Goal: Task Accomplishment & Management: Manage account settings

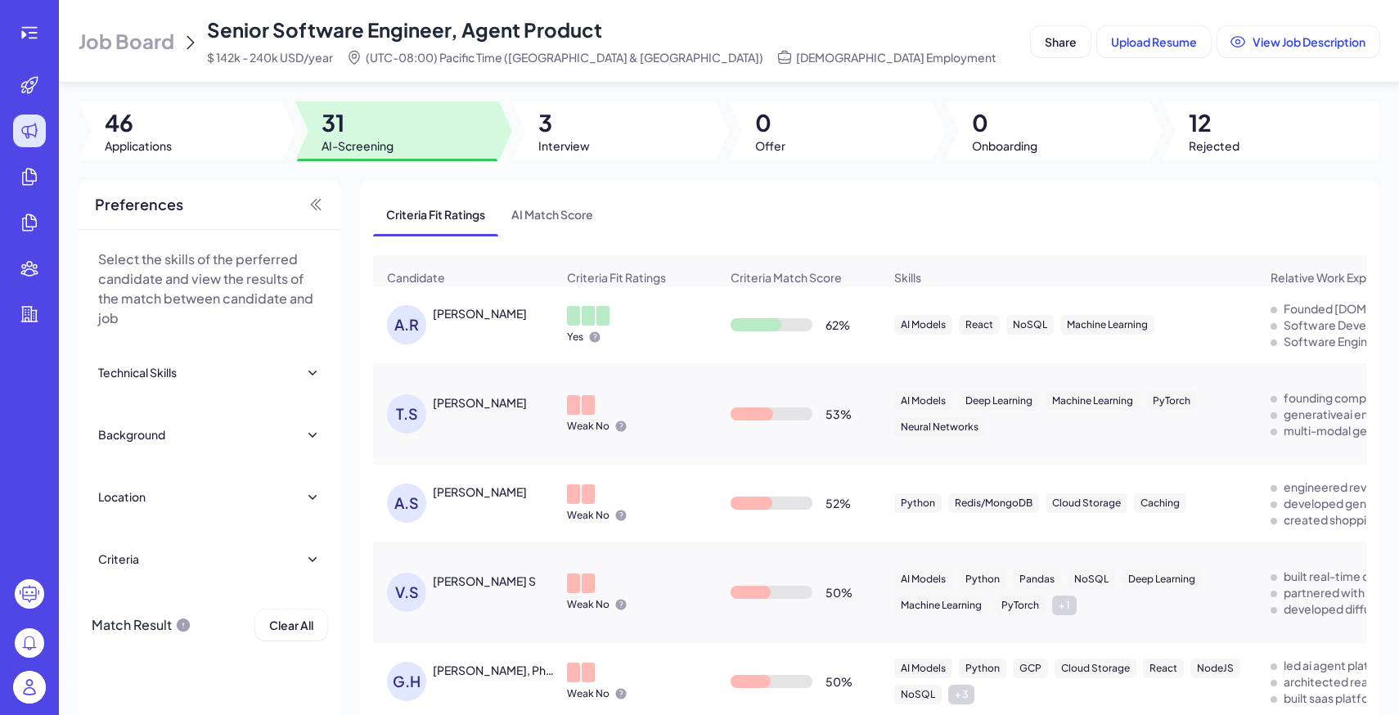
click at [146, 30] on span "Job Board" at bounding box center [127, 41] width 96 height 26
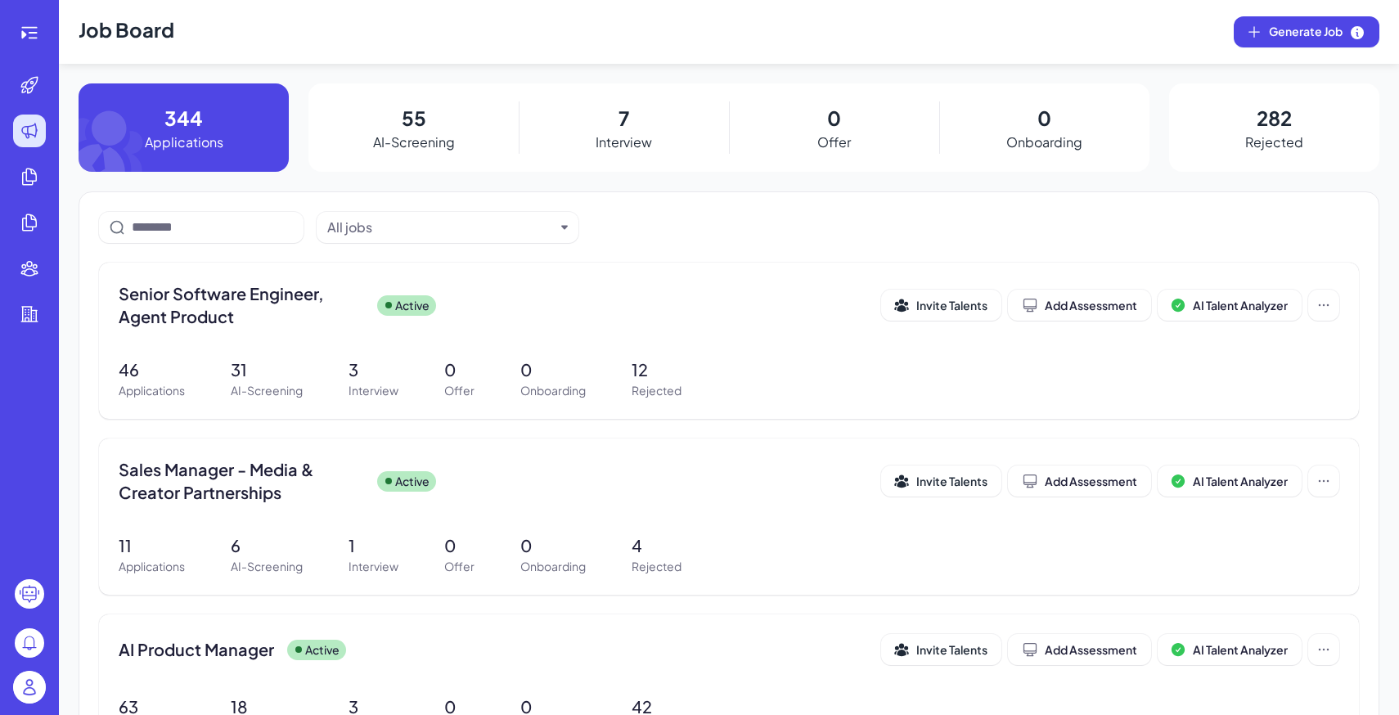
click at [24, 685] on img at bounding box center [29, 687] width 33 height 33
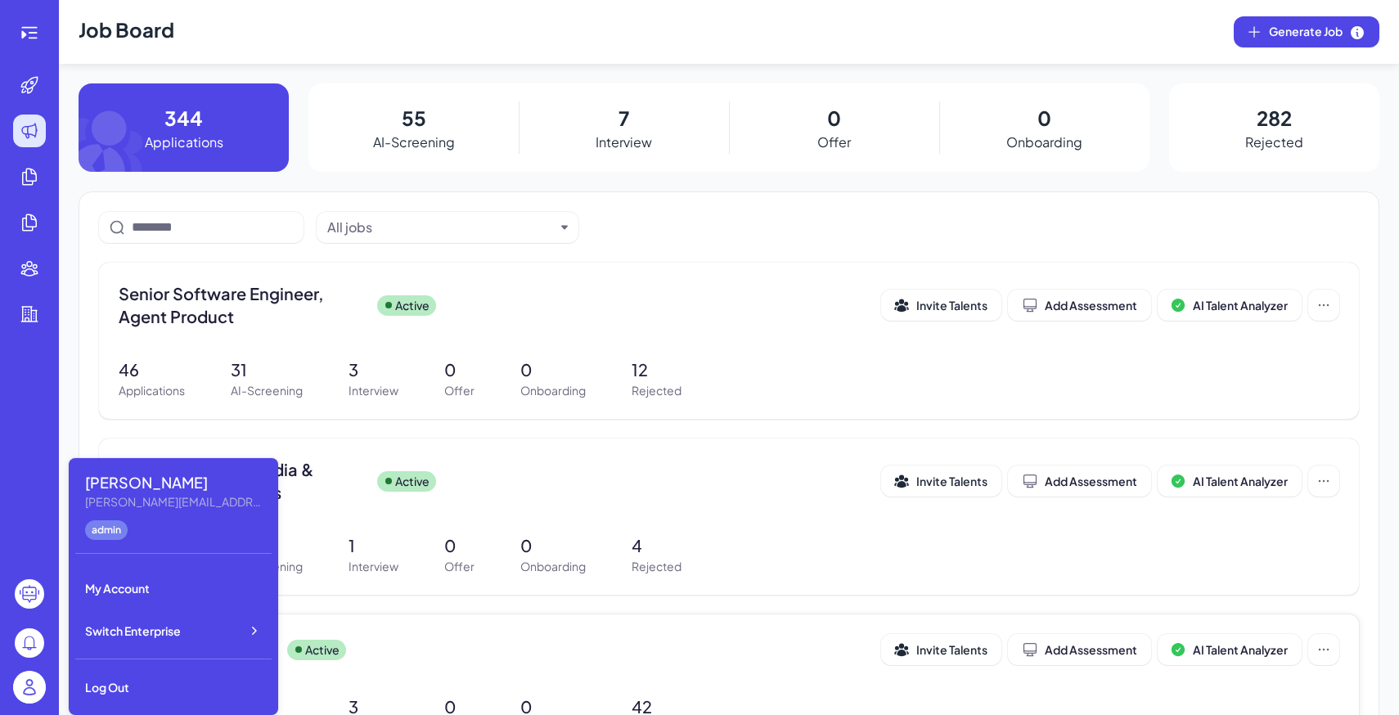
click at [398, 622] on div "AI Product Manager Active Invite Talents Add Assessment AI Talent Analyzer 63 A…" at bounding box center [729, 685] width 1260 height 142
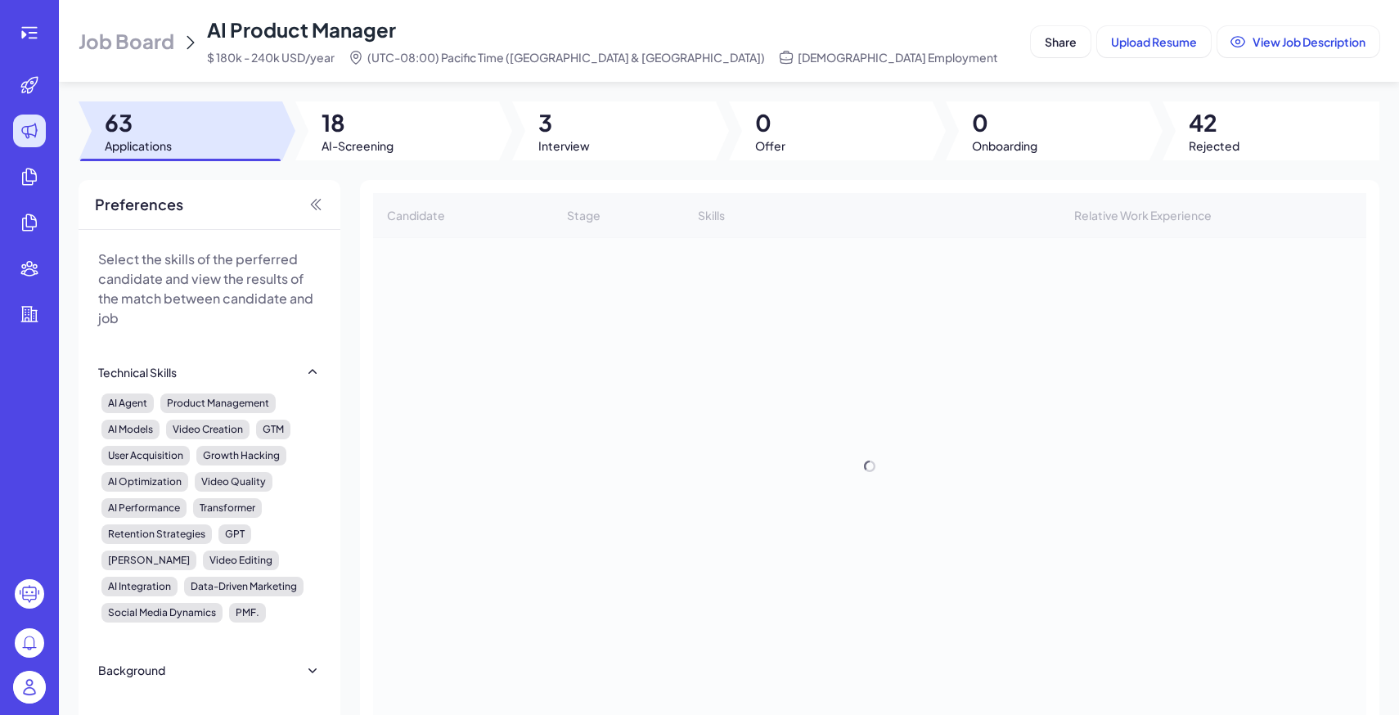
click at [155, 22] on div "Job Board AI Product Manager $ 180k - 240k USD/year (UTC-08:00) Pacific Time ([…" at bounding box center [552, 40] width 946 height 49
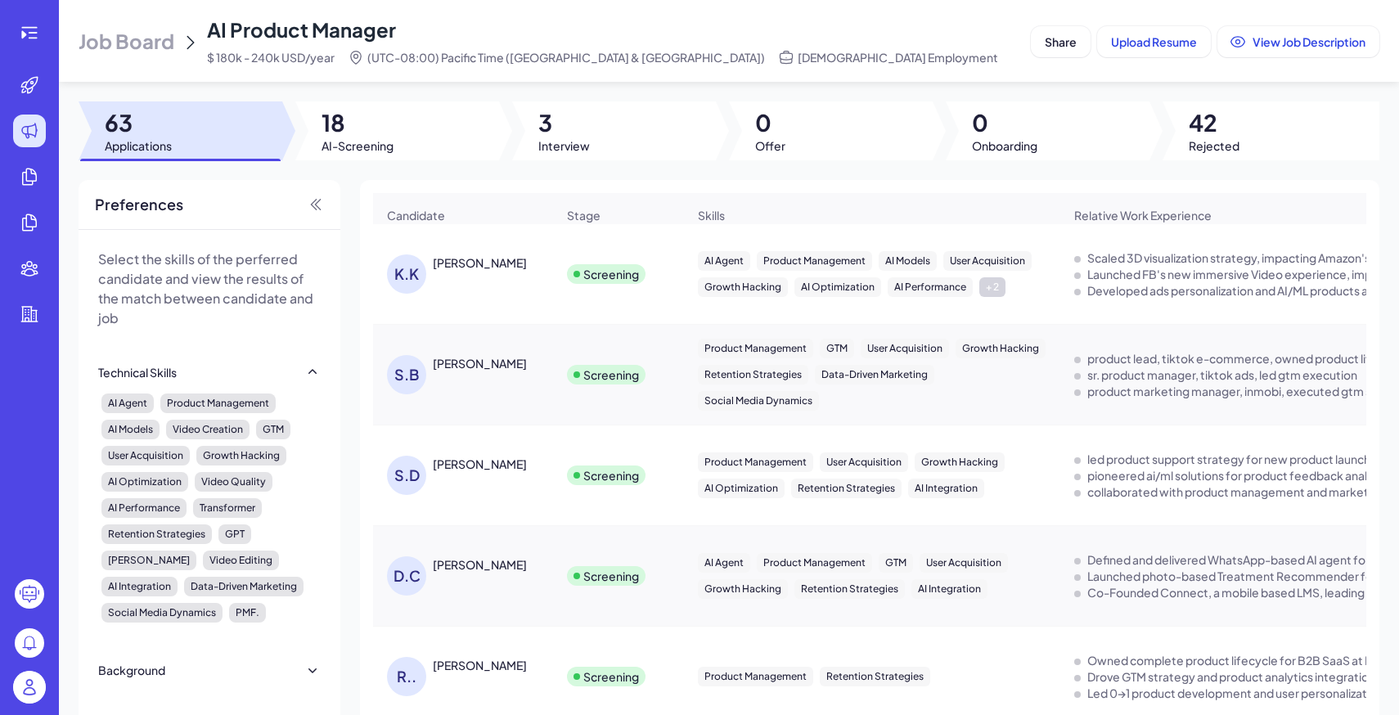
click at [150, 33] on span "Job Board" at bounding box center [127, 41] width 96 height 26
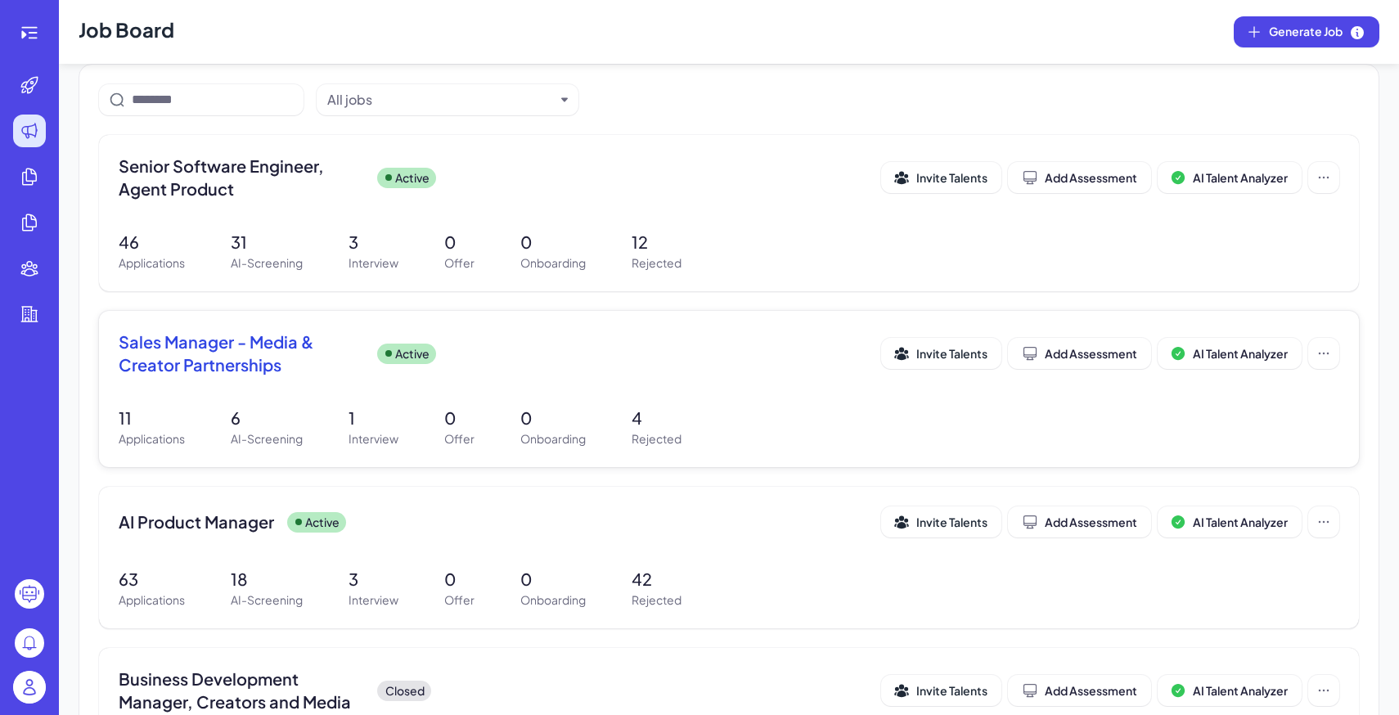
scroll to position [103, 0]
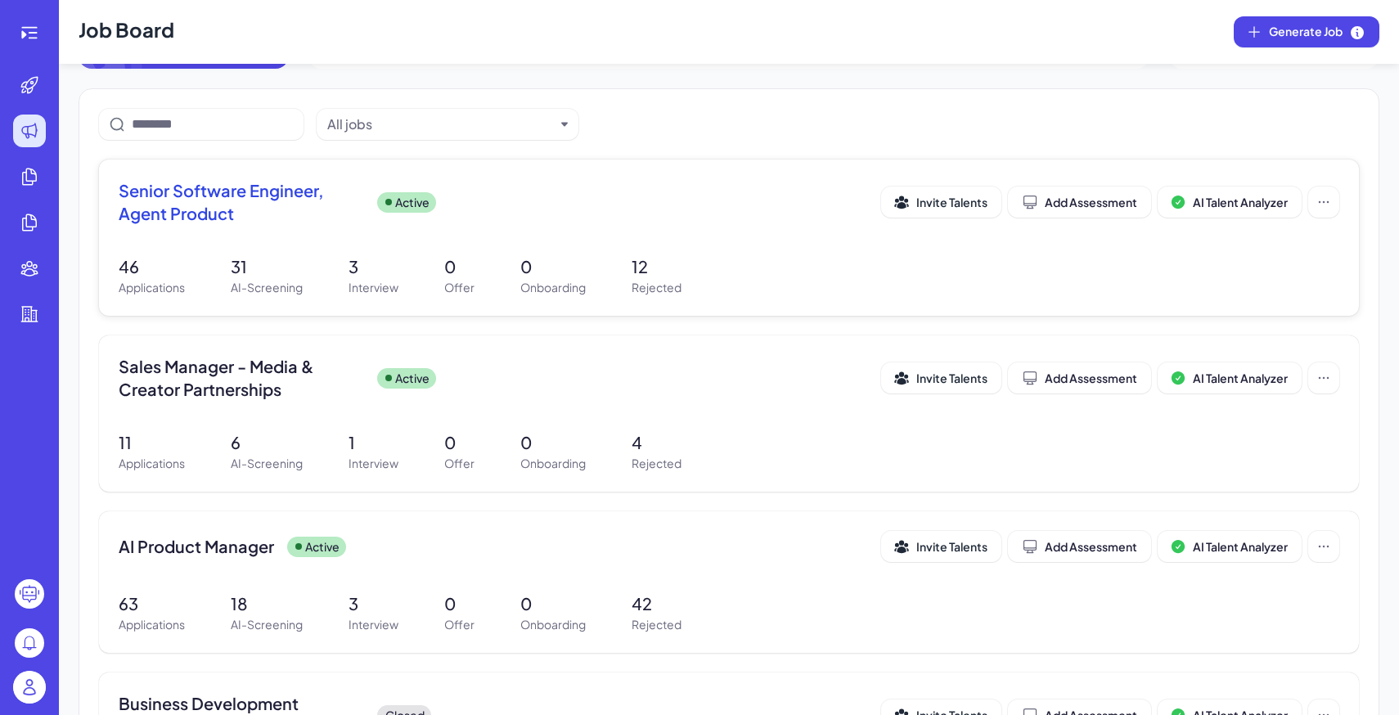
click at [429, 245] on div "Senior Software Engineer, Agent Product Active Invite Talents Add Assessment AI…" at bounding box center [729, 237] width 1260 height 156
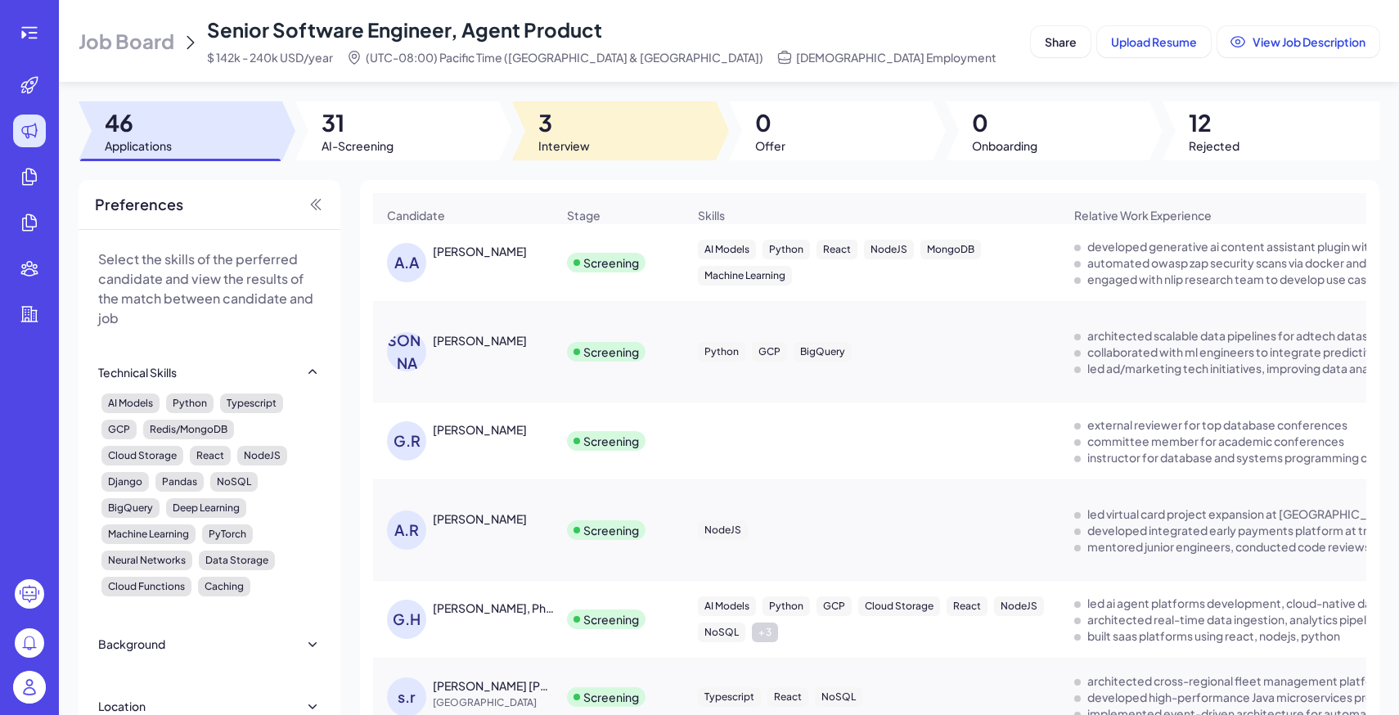
click at [634, 151] on div at bounding box center [614, 130] width 204 height 59
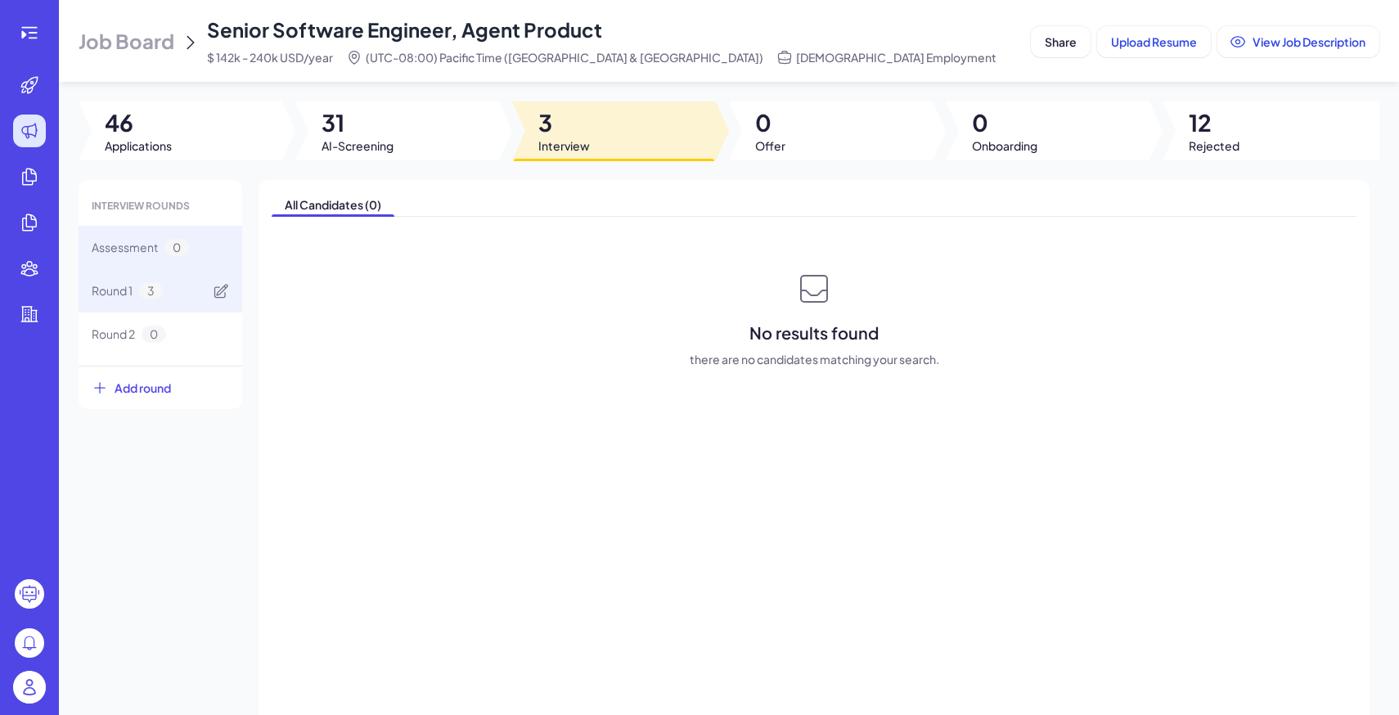
click at [181, 299] on div "Round 1 3" at bounding box center [161, 290] width 164 height 43
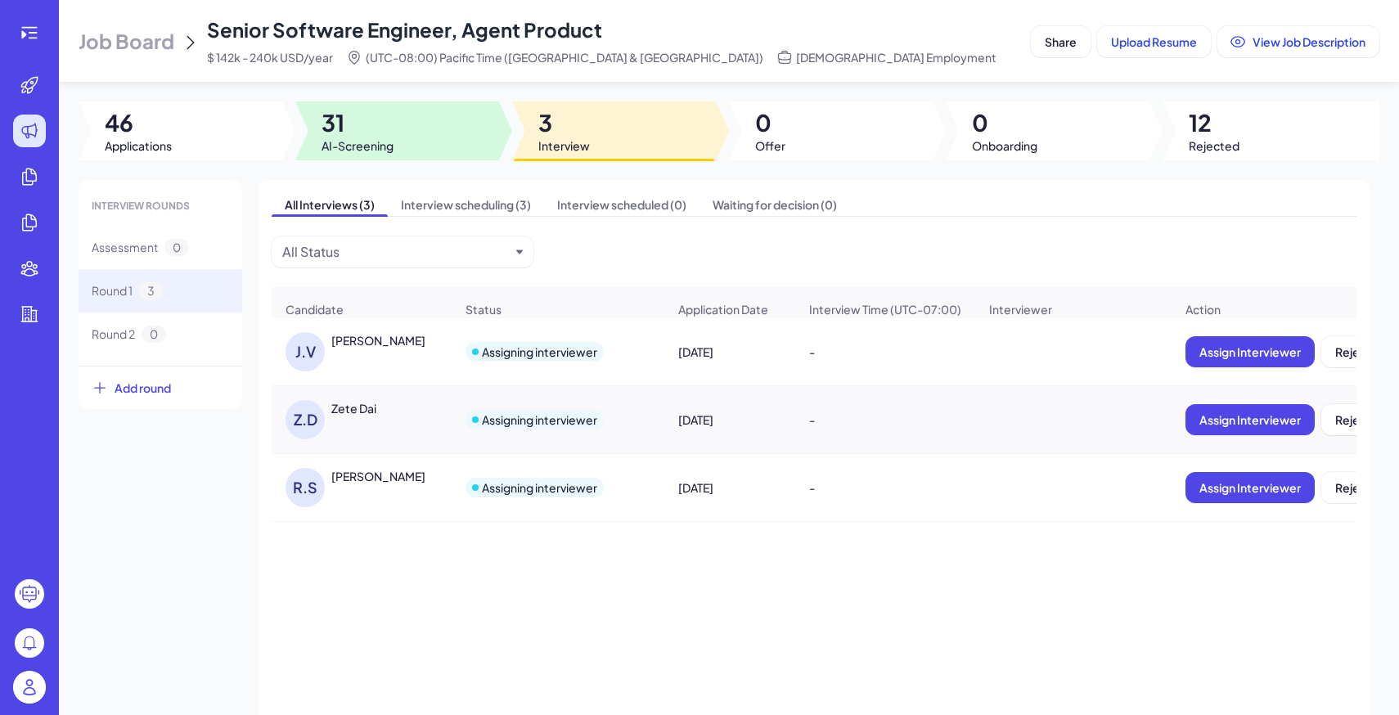
click at [347, 137] on span "AI-Screening" at bounding box center [357, 145] width 72 height 16
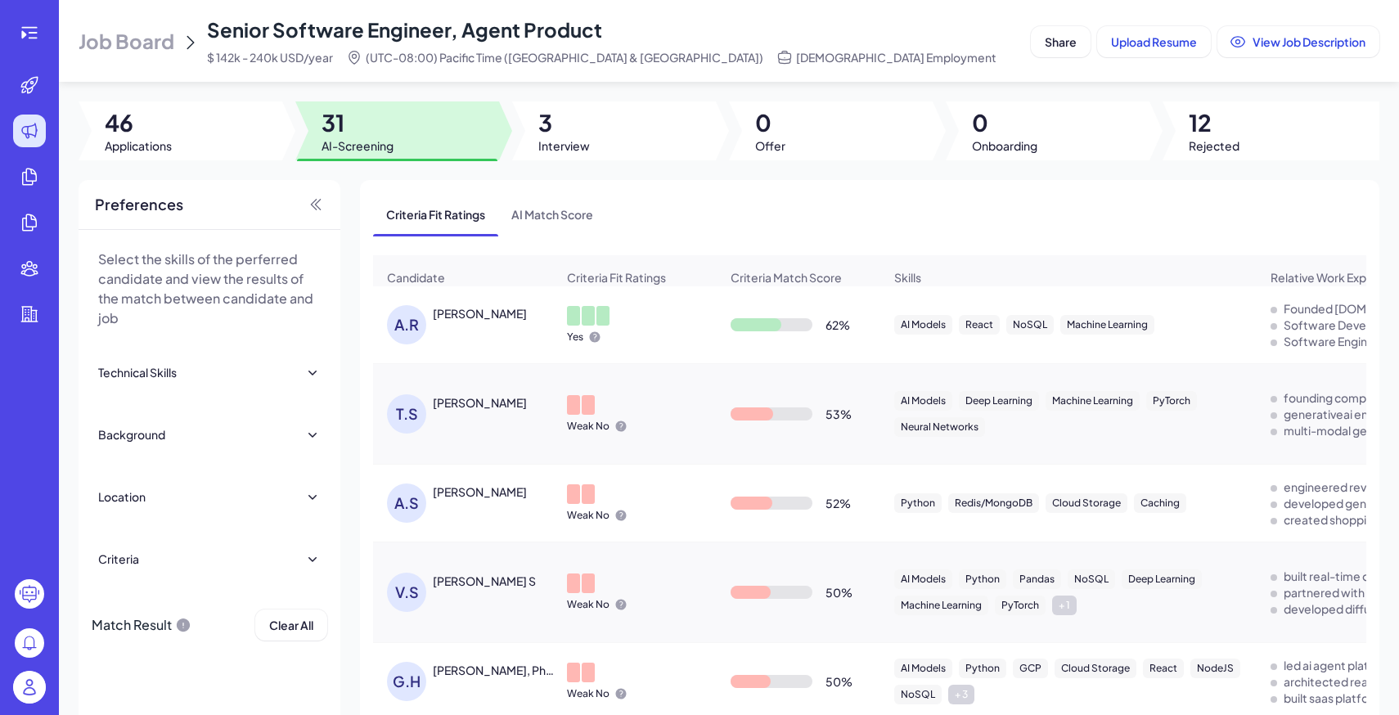
click at [150, 38] on span "Job Board" at bounding box center [127, 41] width 96 height 26
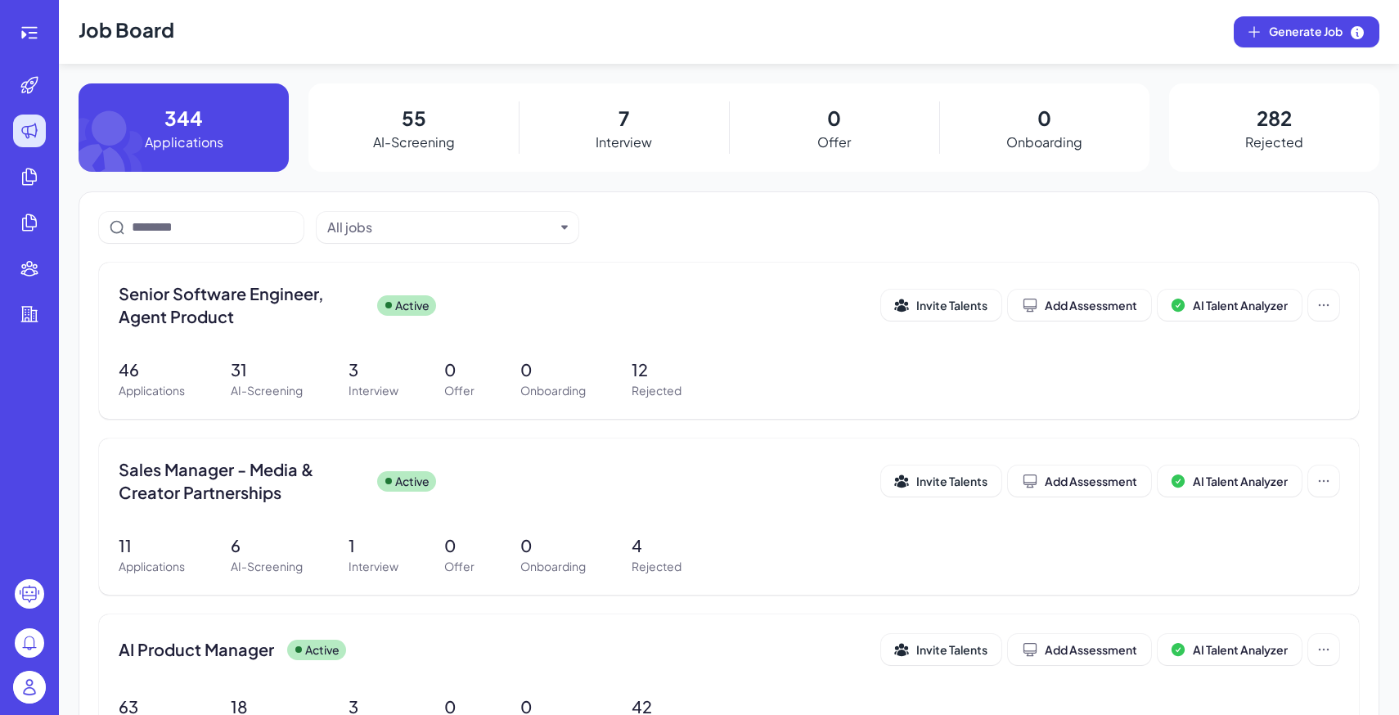
click at [24, 691] on img at bounding box center [29, 687] width 33 height 33
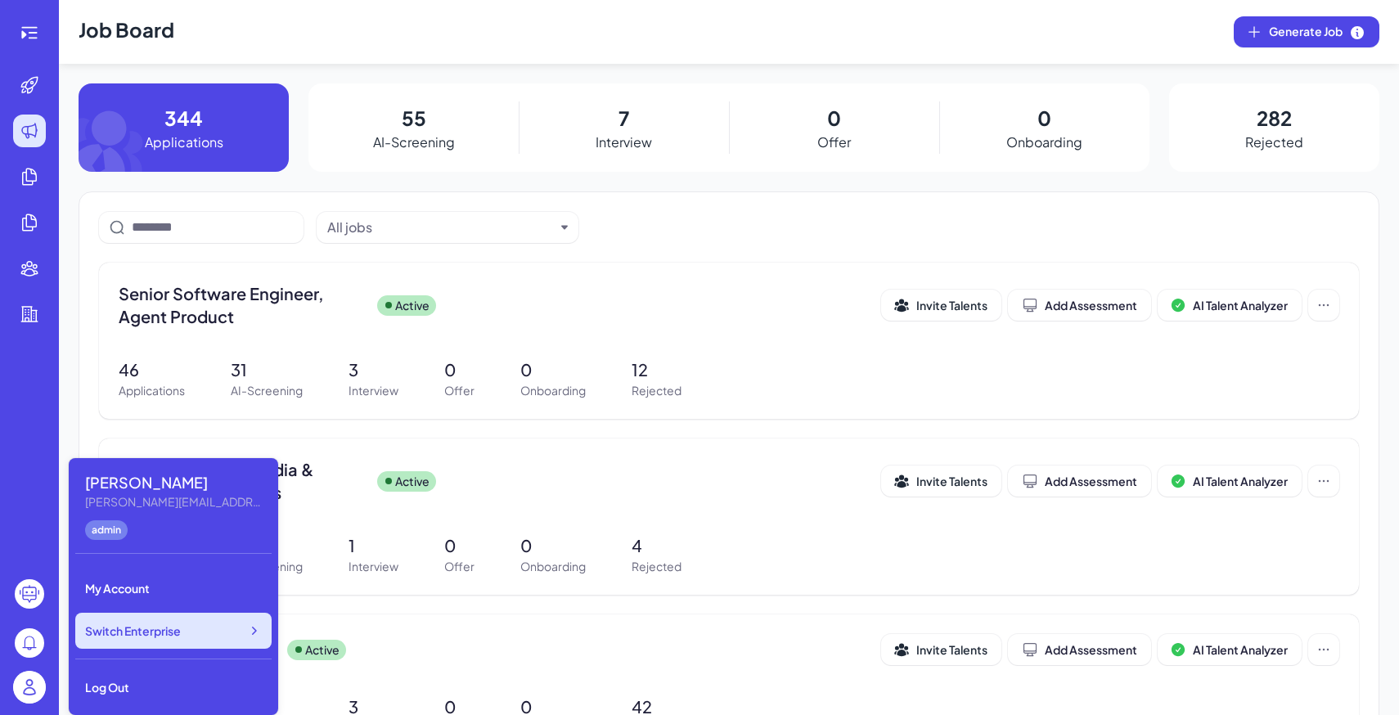
click at [176, 640] on div "Switch Enterprise" at bounding box center [173, 631] width 196 height 36
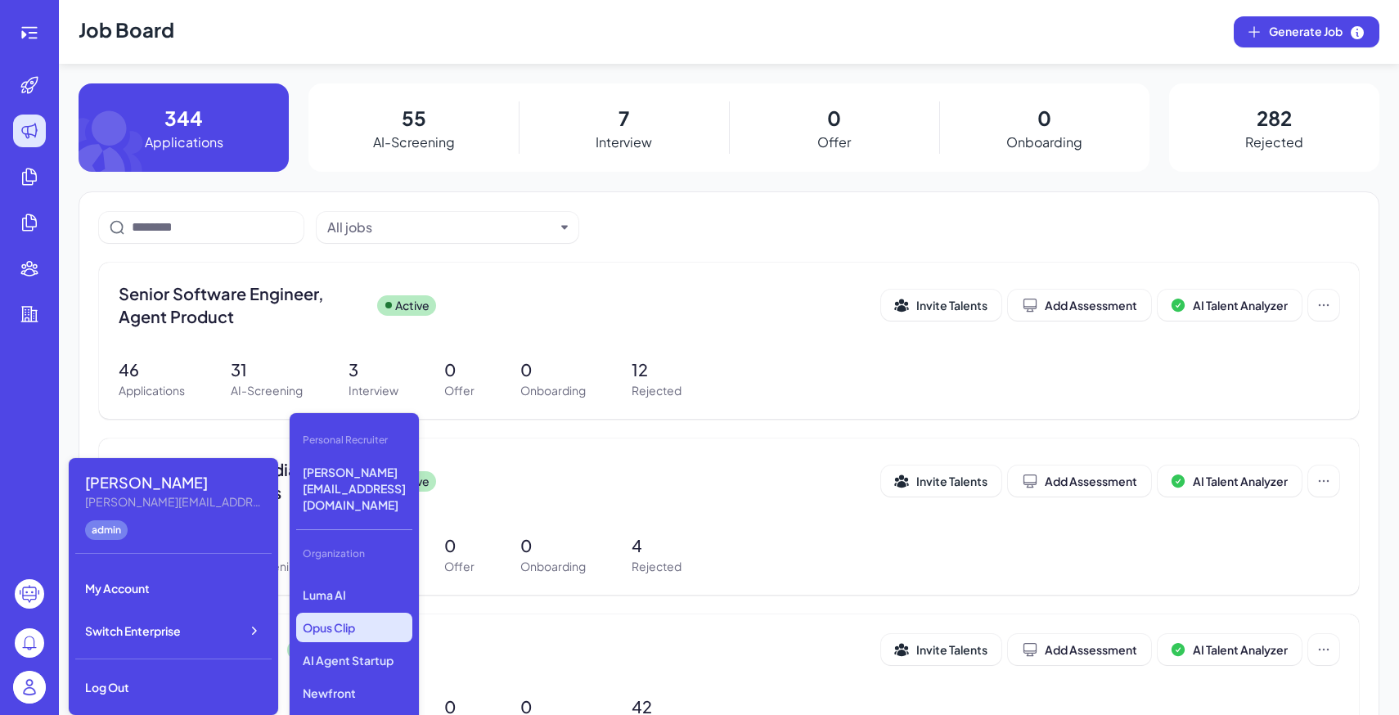
scroll to position [156, 0]
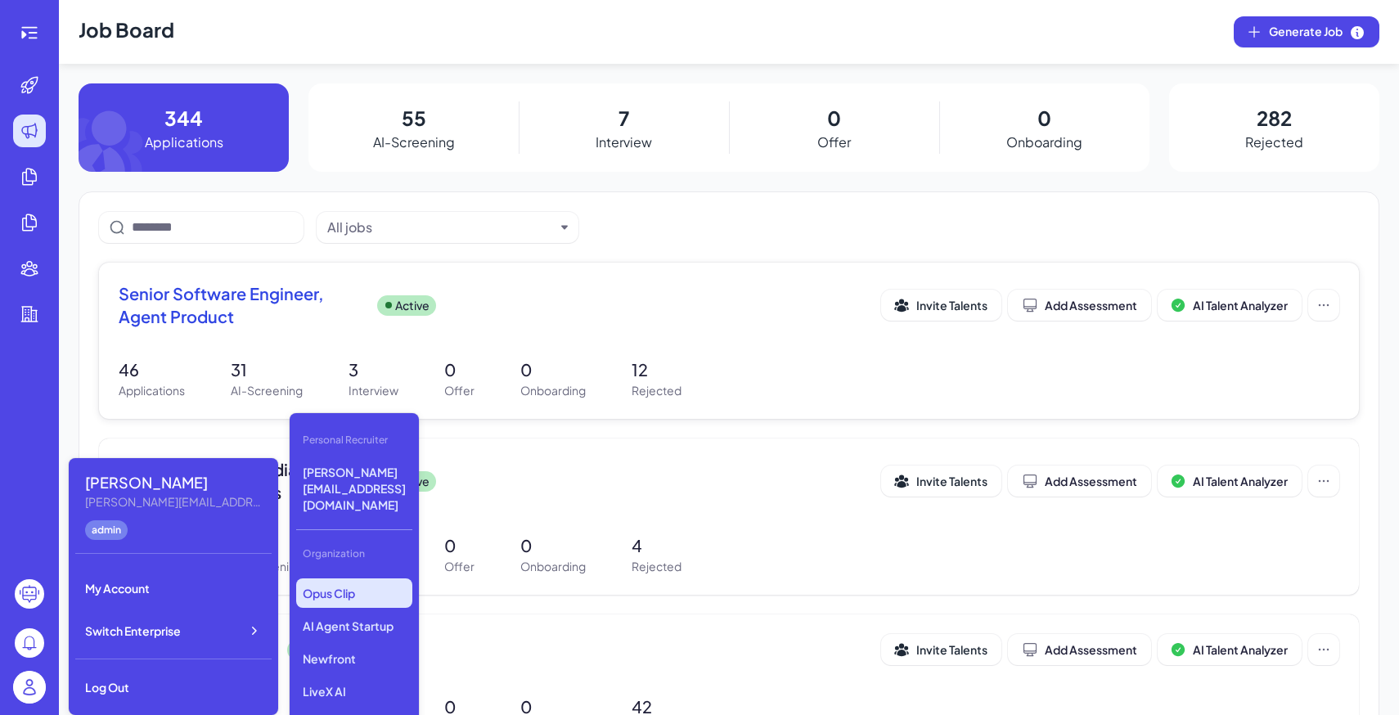
click at [124, 404] on div "Senior Software Engineer, Agent Product Active Invite Talents Add Assessment AI…" at bounding box center [729, 341] width 1260 height 156
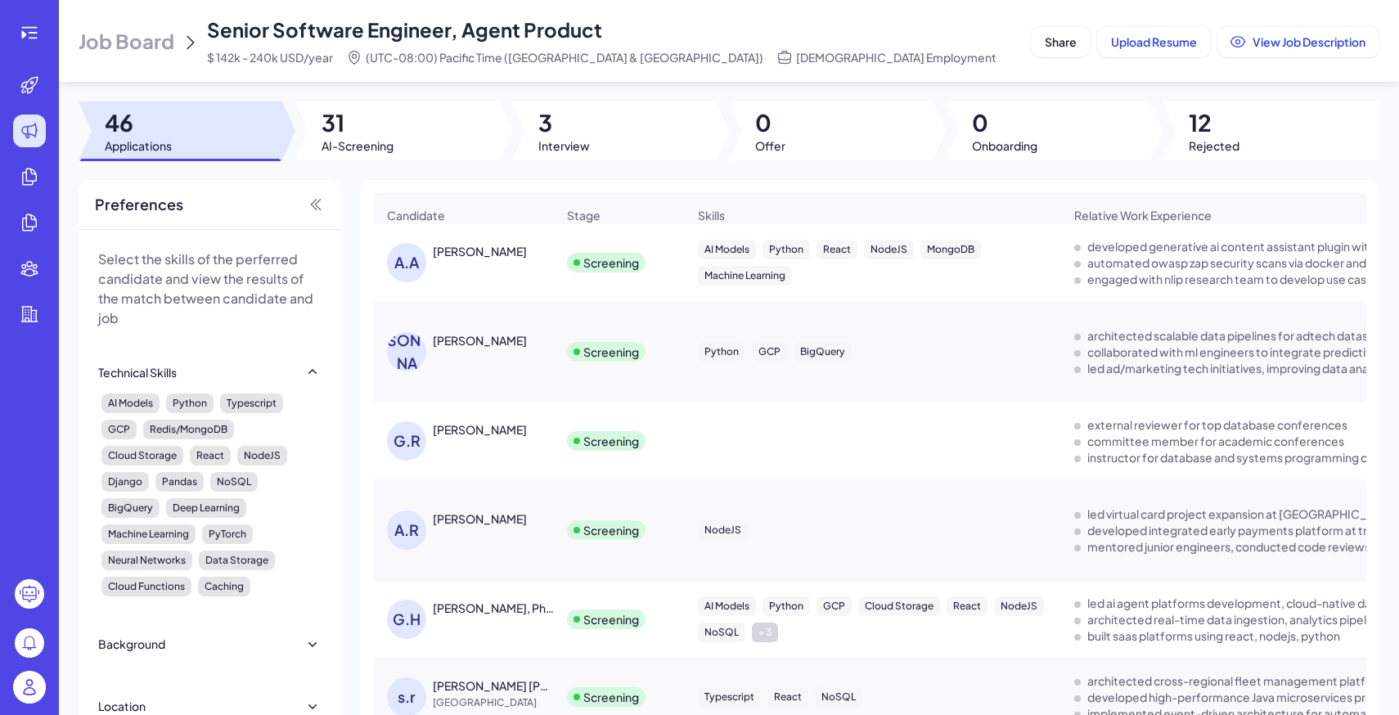
scroll to position [31, 0]
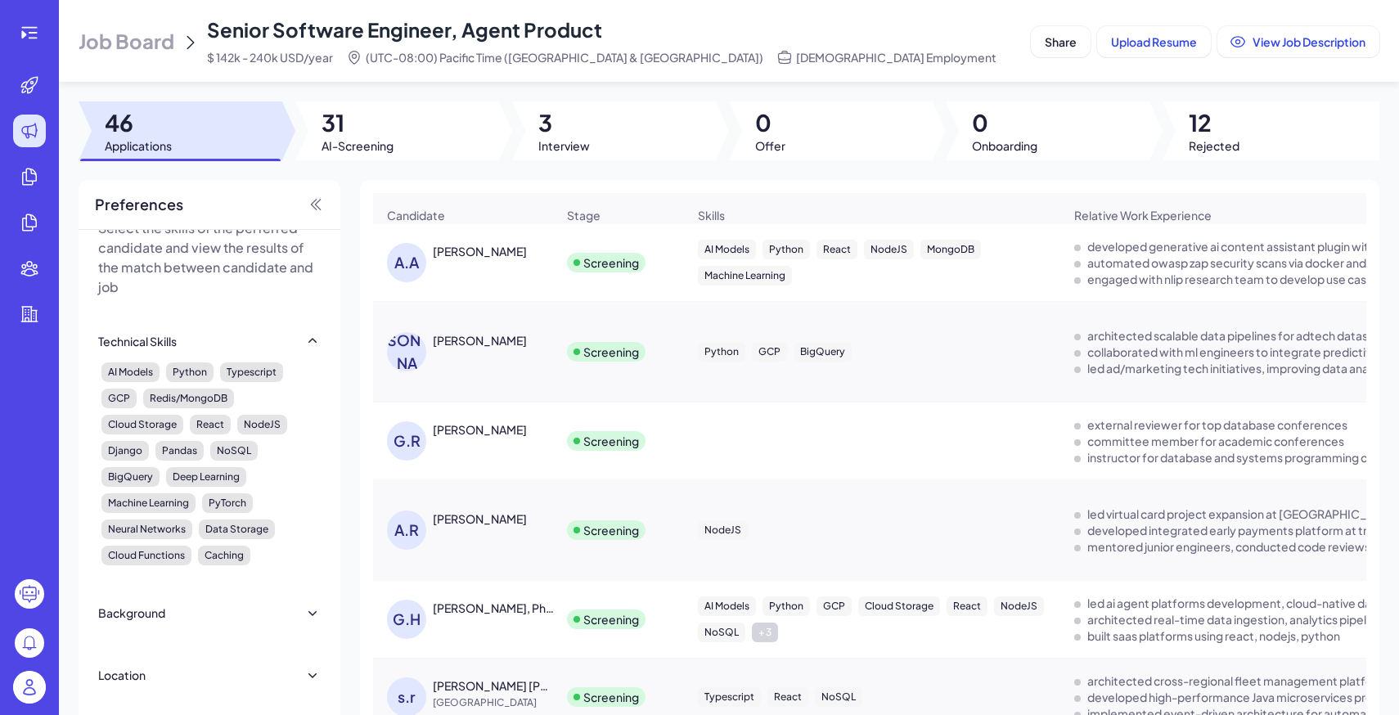
click at [122, 53] on span "Job Board" at bounding box center [127, 41] width 96 height 26
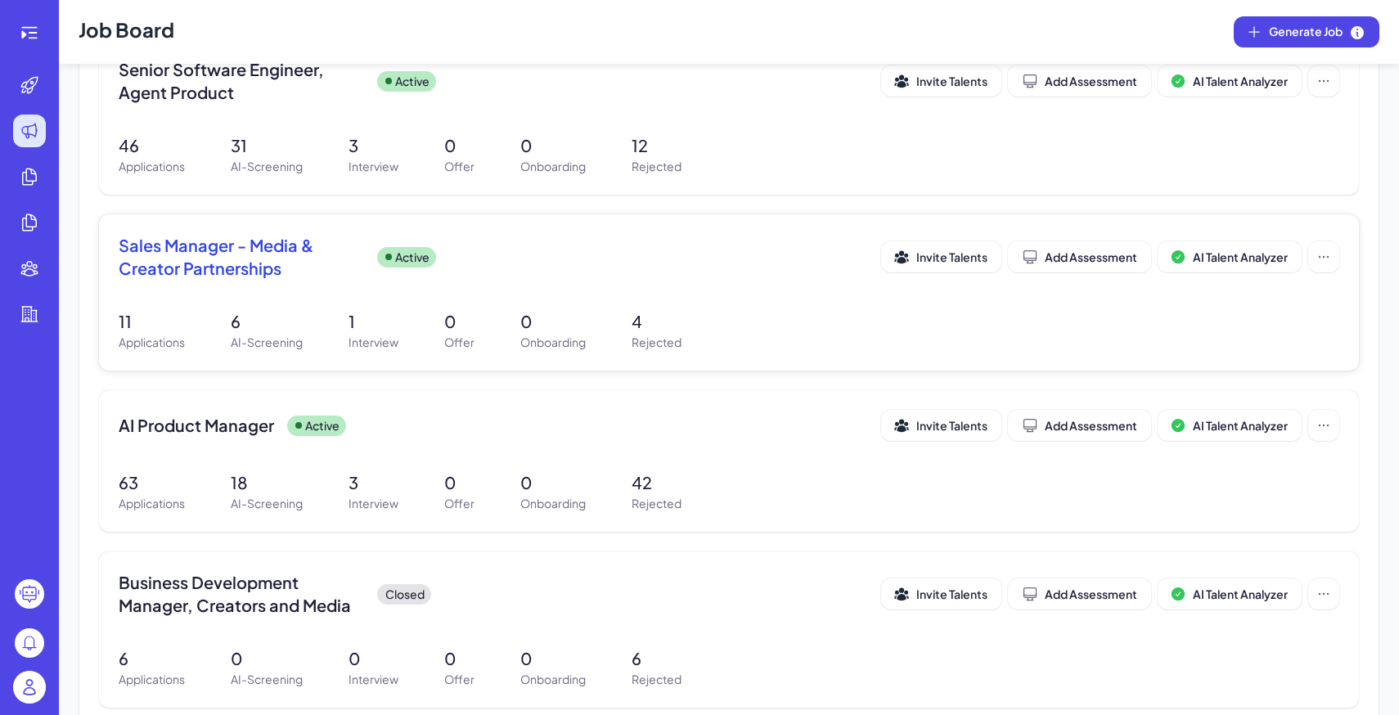
scroll to position [224, 0]
click at [357, 510] on p "Interview" at bounding box center [373, 503] width 50 height 17
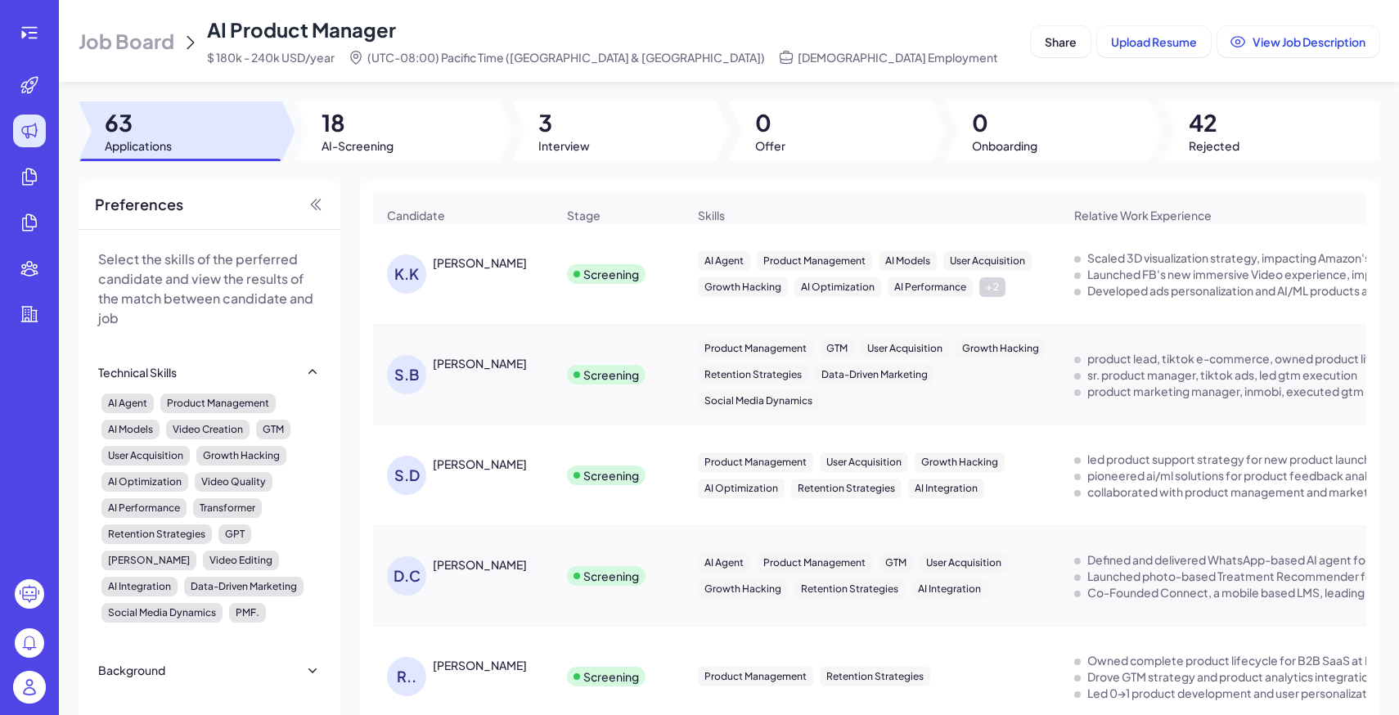
click at [381, 183] on div "Candidate Stage Skills Relative Work Experience Other Skills Background Highlig…" at bounding box center [869, 474] width 1019 height 589
click at [365, 127] on span "18" at bounding box center [357, 122] width 72 height 29
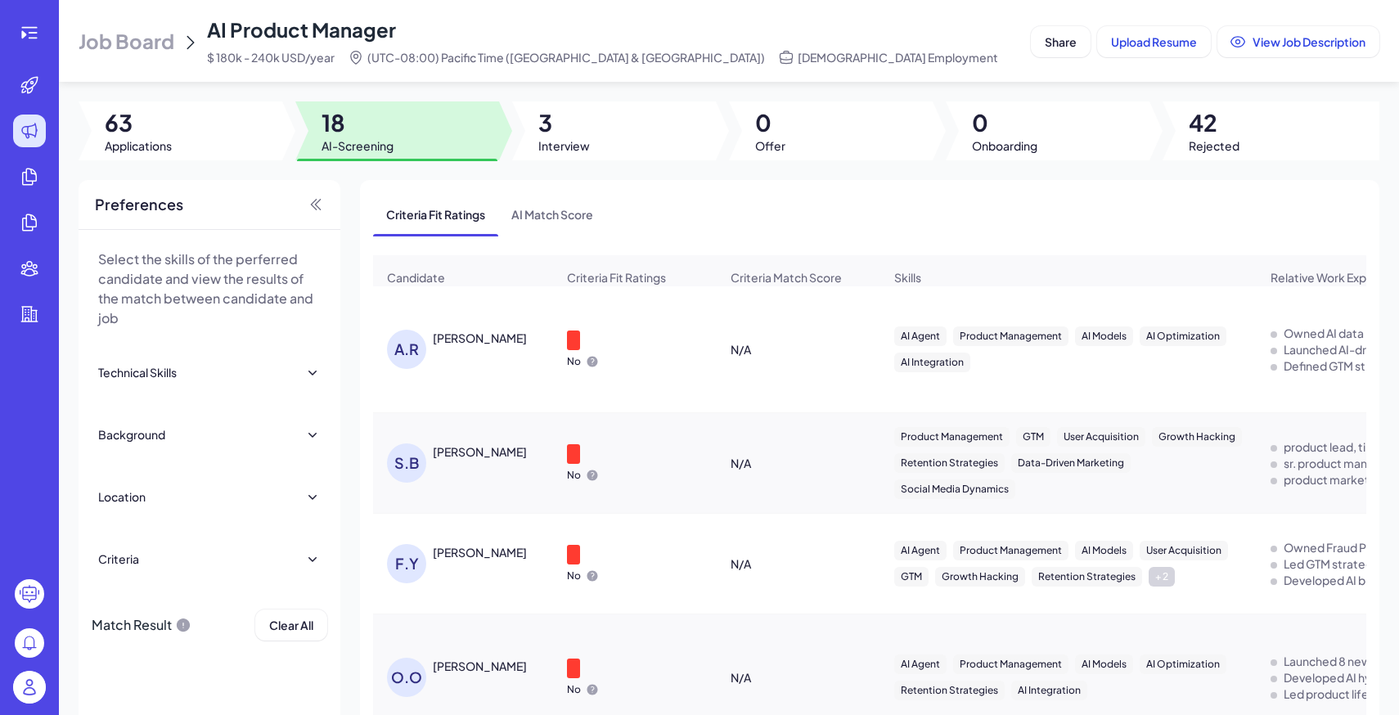
click at [159, 43] on span "Job Board" at bounding box center [127, 41] width 96 height 26
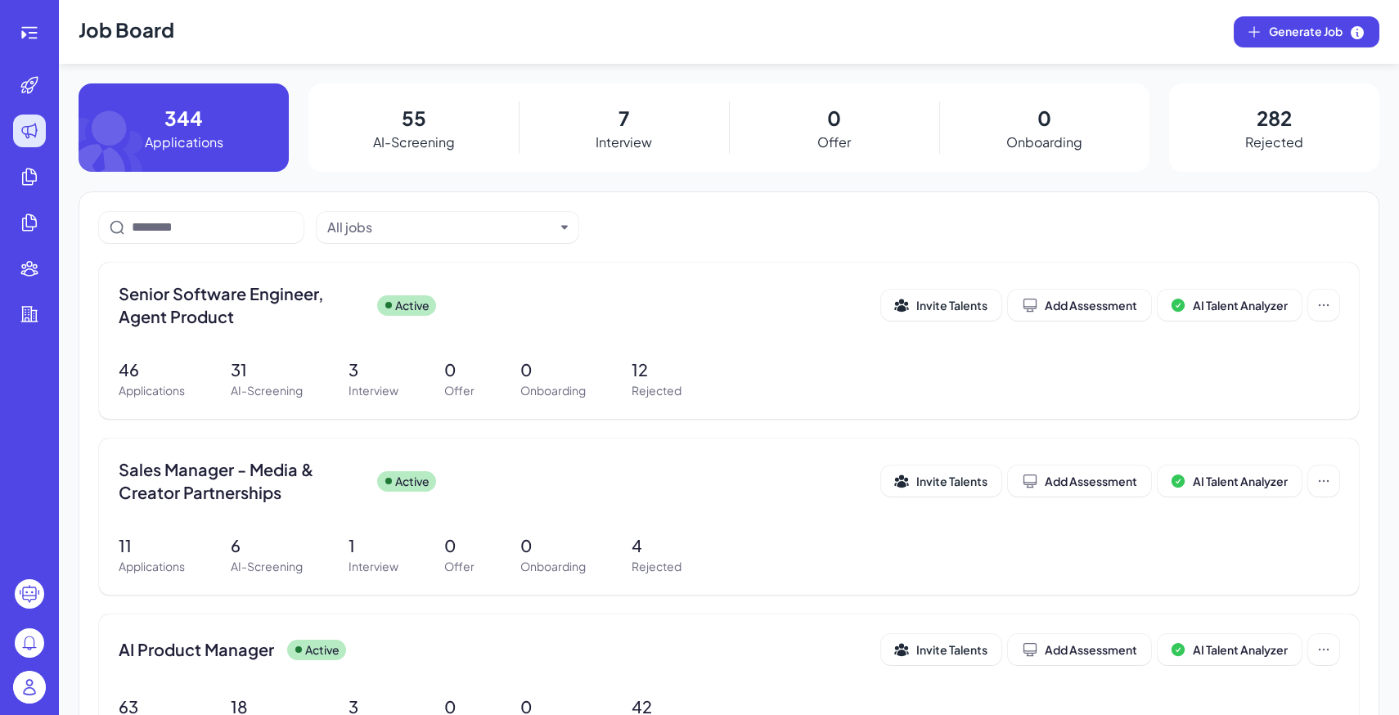
click at [29, 686] on img at bounding box center [29, 687] width 33 height 33
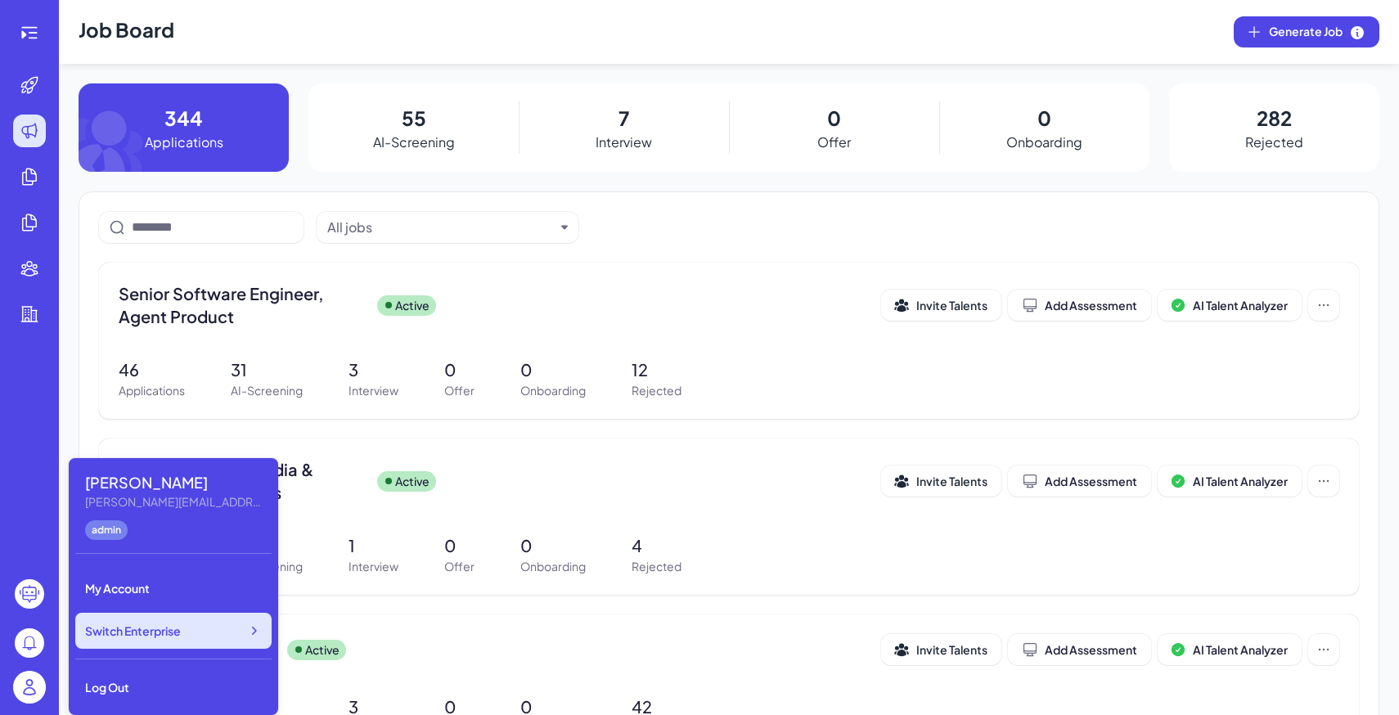
click at [211, 642] on div "Switch Enterprise" at bounding box center [173, 631] width 196 height 36
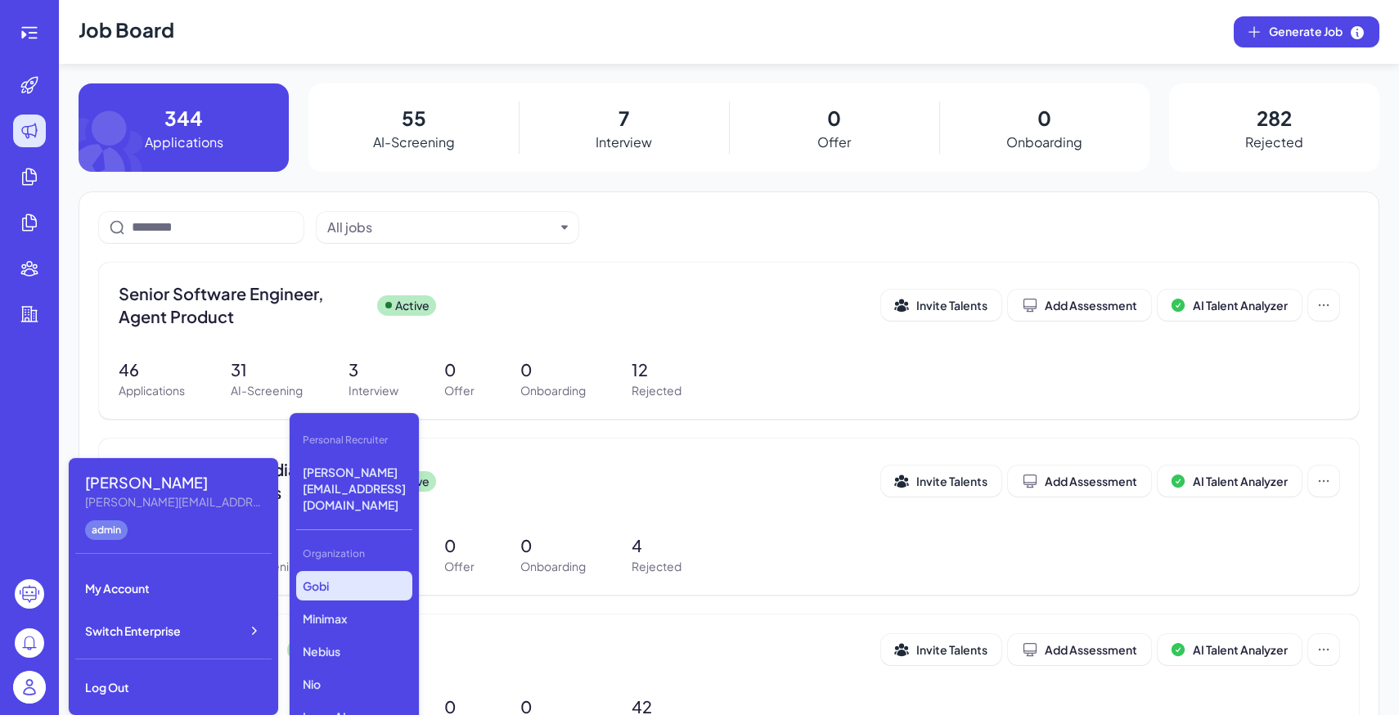
click at [369, 571] on p "Gobi" at bounding box center [354, 585] width 116 height 29
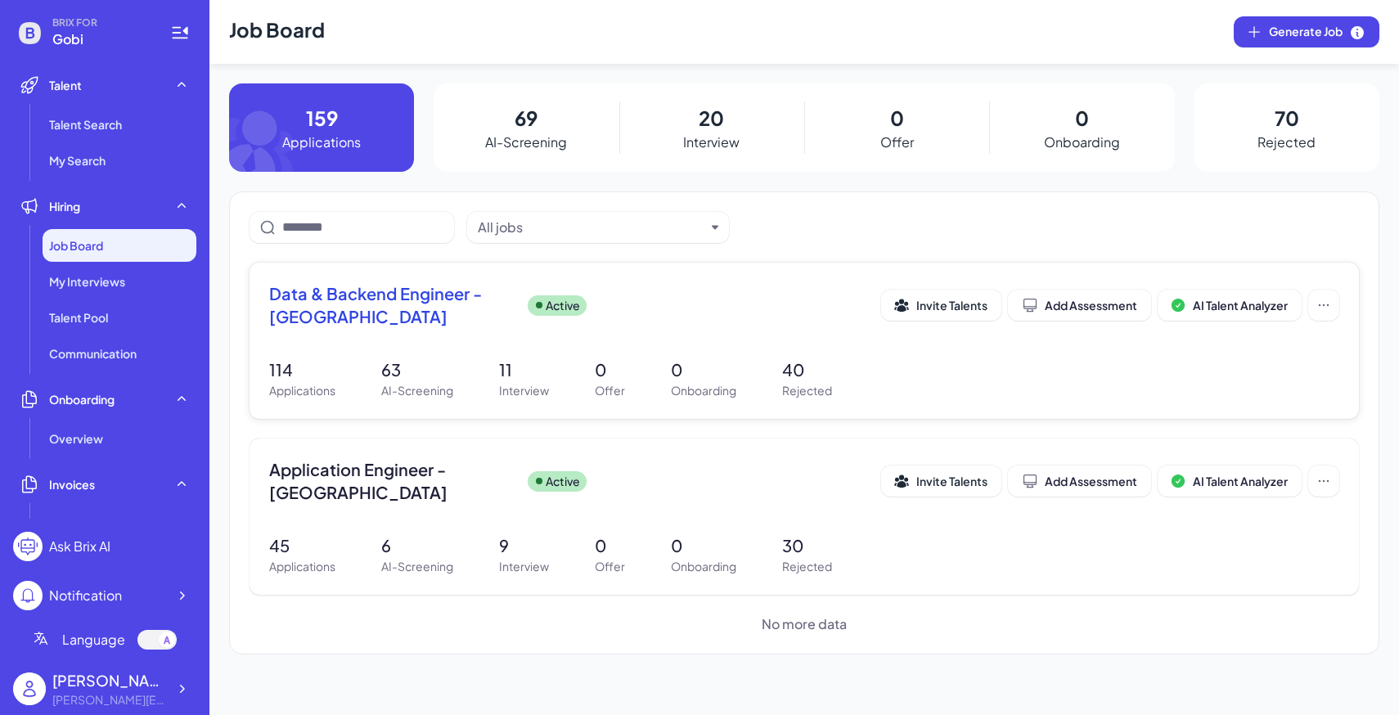
click at [463, 300] on span "Data & Backend Engineer - San Francisco" at bounding box center [391, 305] width 245 height 46
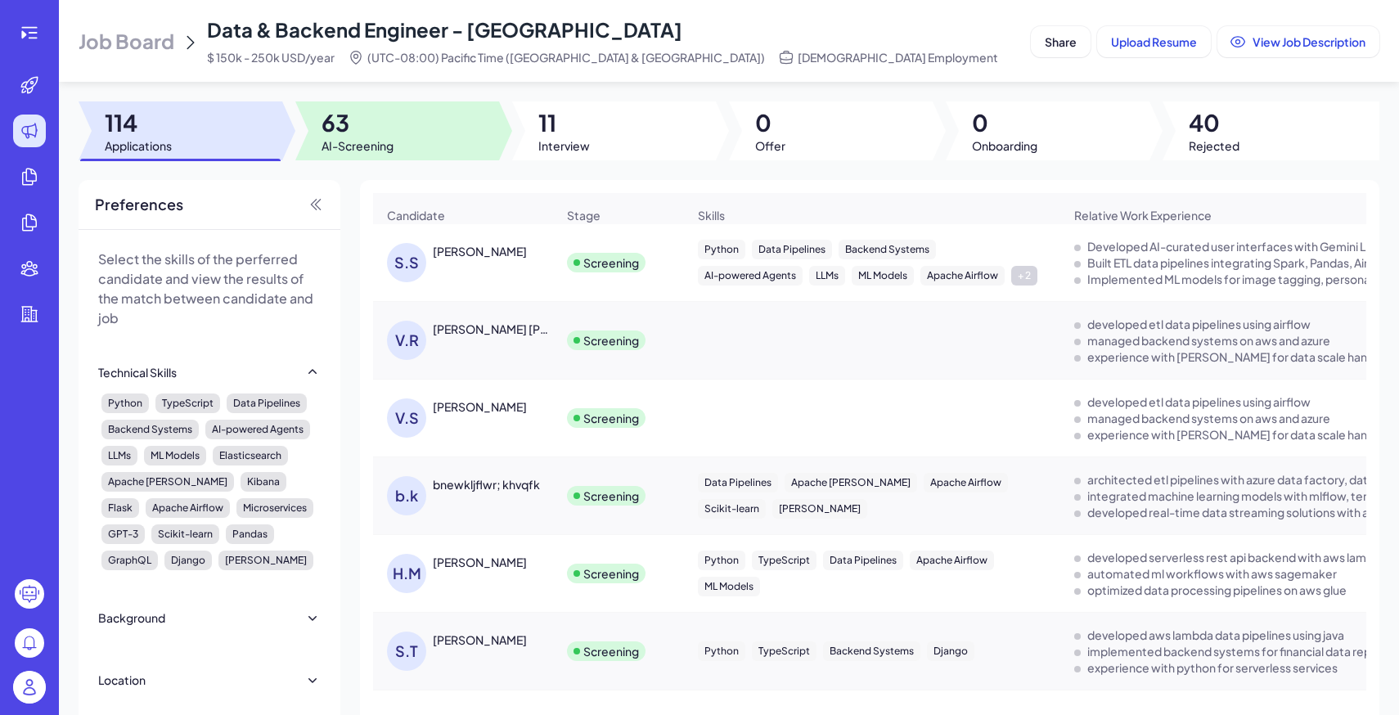
click at [424, 111] on div at bounding box center [397, 130] width 204 height 59
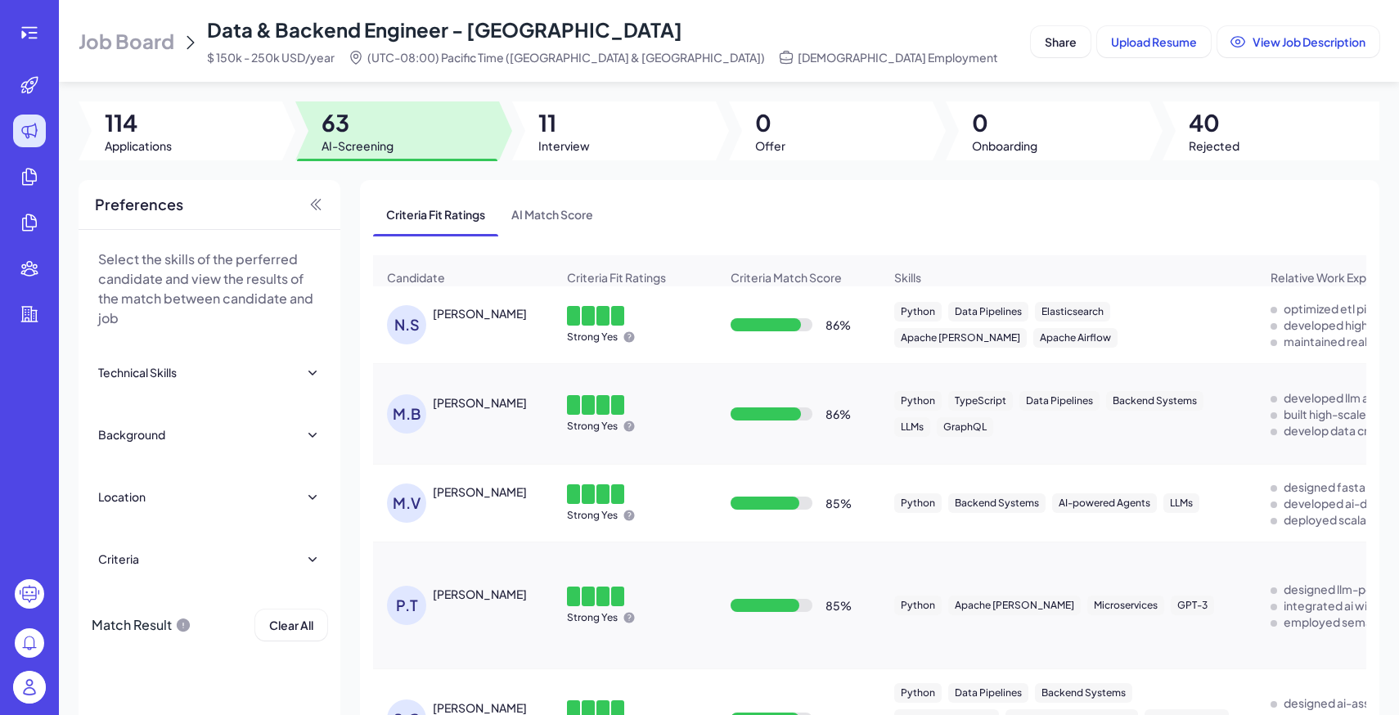
click at [160, 48] on span "Job Board" at bounding box center [127, 41] width 96 height 26
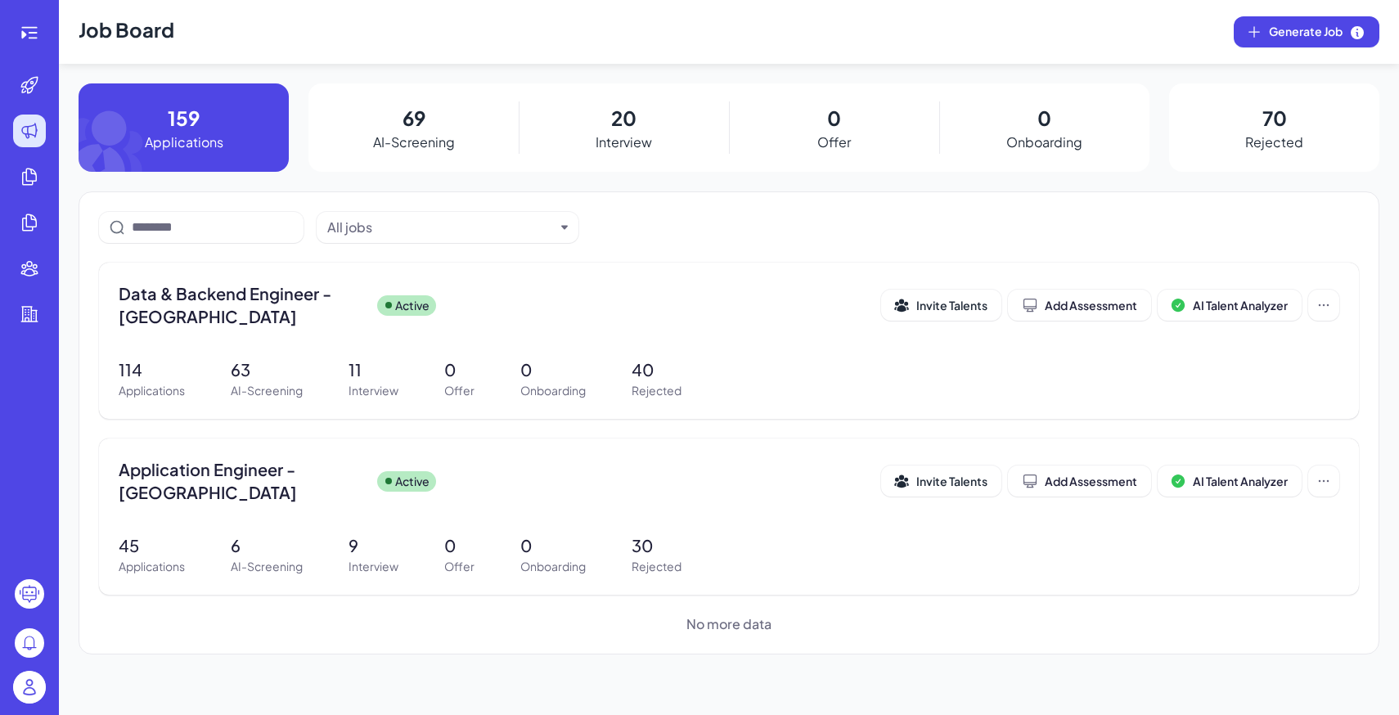
click at [25, 681] on img at bounding box center [29, 687] width 33 height 33
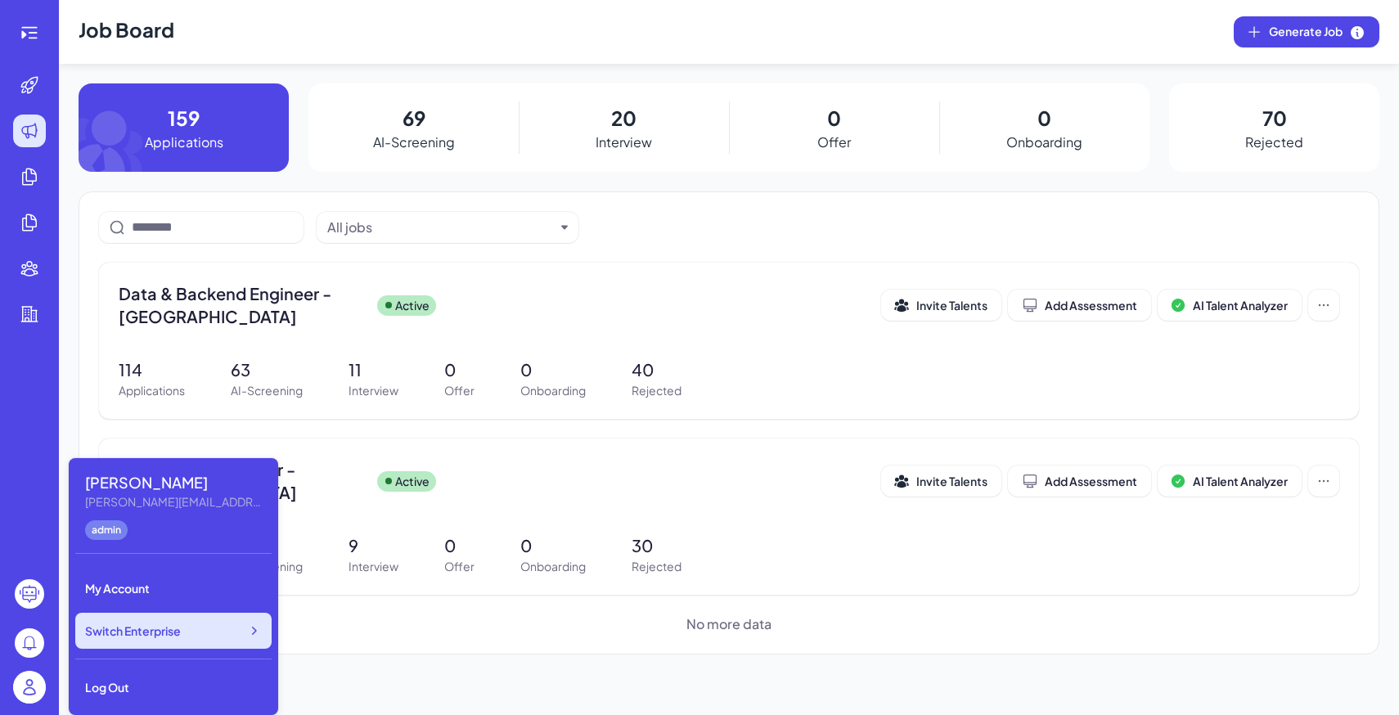
click at [164, 630] on span "Switch Enterprise" at bounding box center [133, 630] width 96 height 16
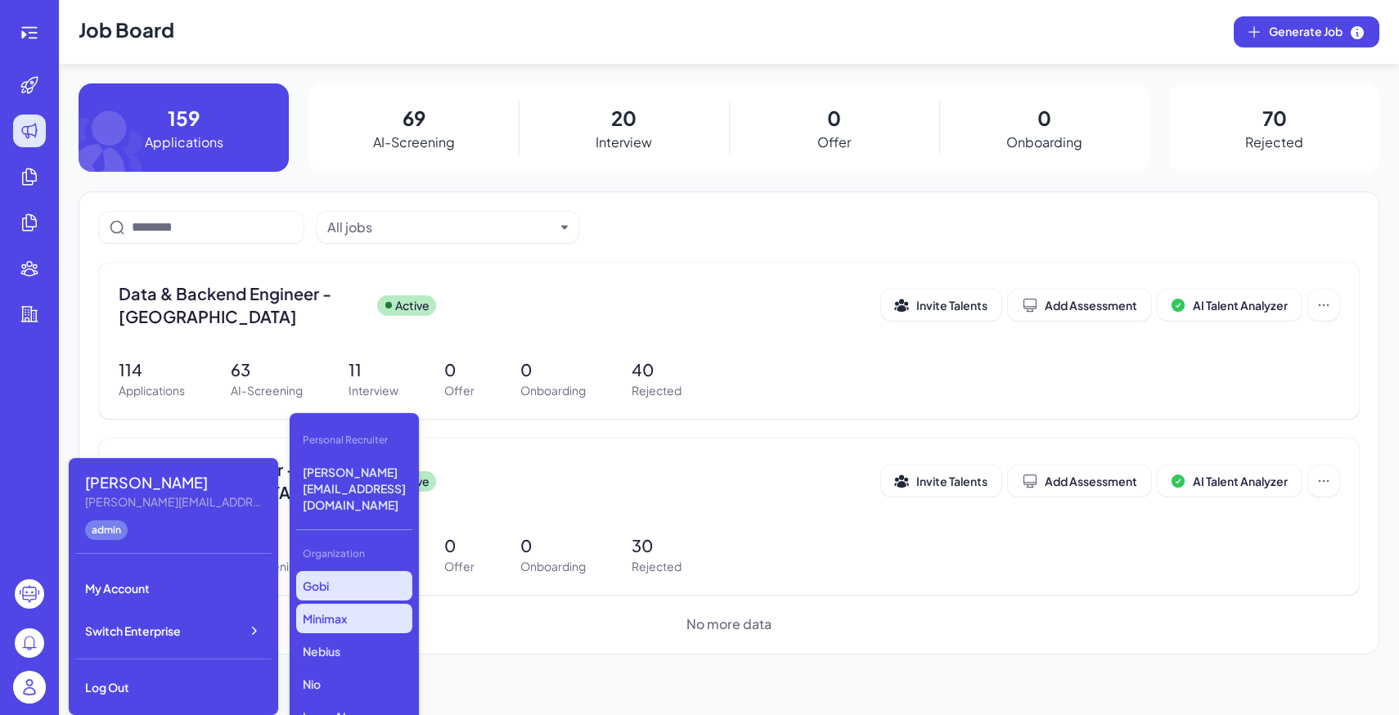
click at [349, 604] on p "Minimax" at bounding box center [354, 618] width 116 height 29
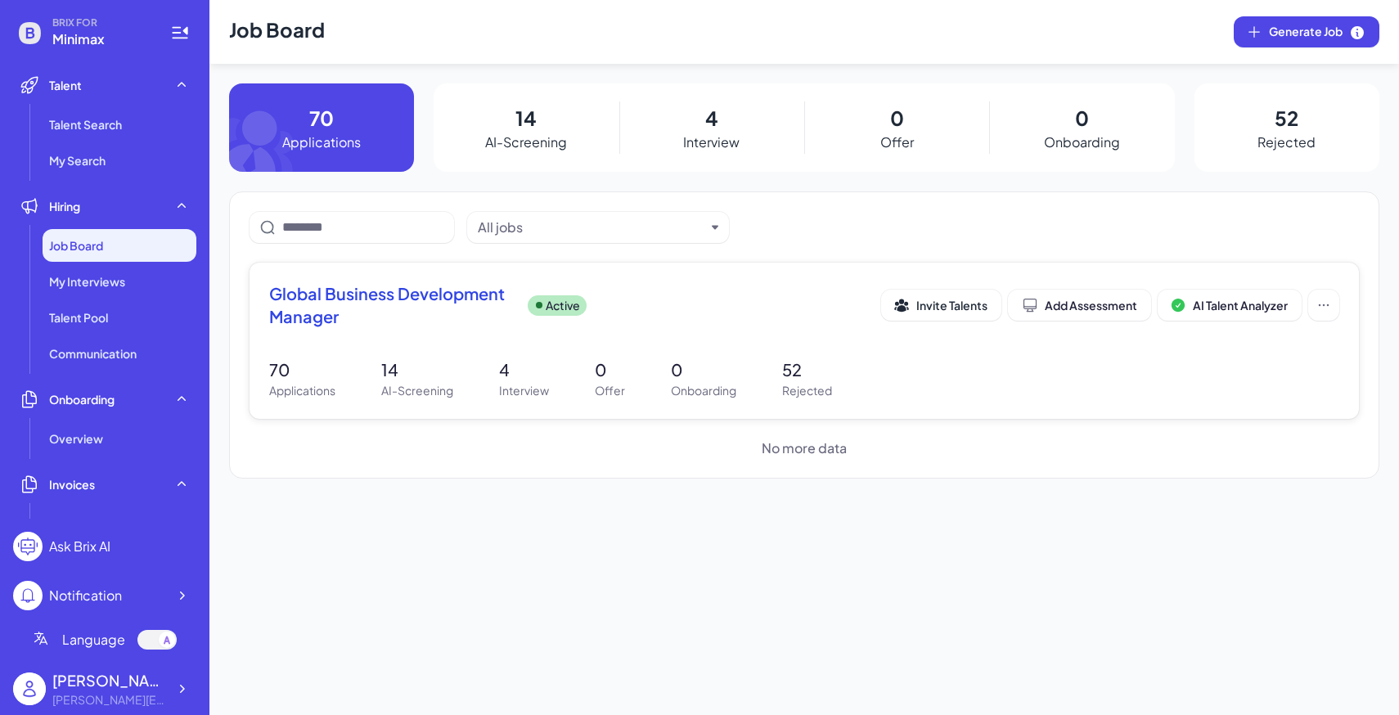
click at [390, 344] on div "Global Business Development Manager Active Invite Talents Add Assessment AI Tal…" at bounding box center [803, 341] width 1109 height 156
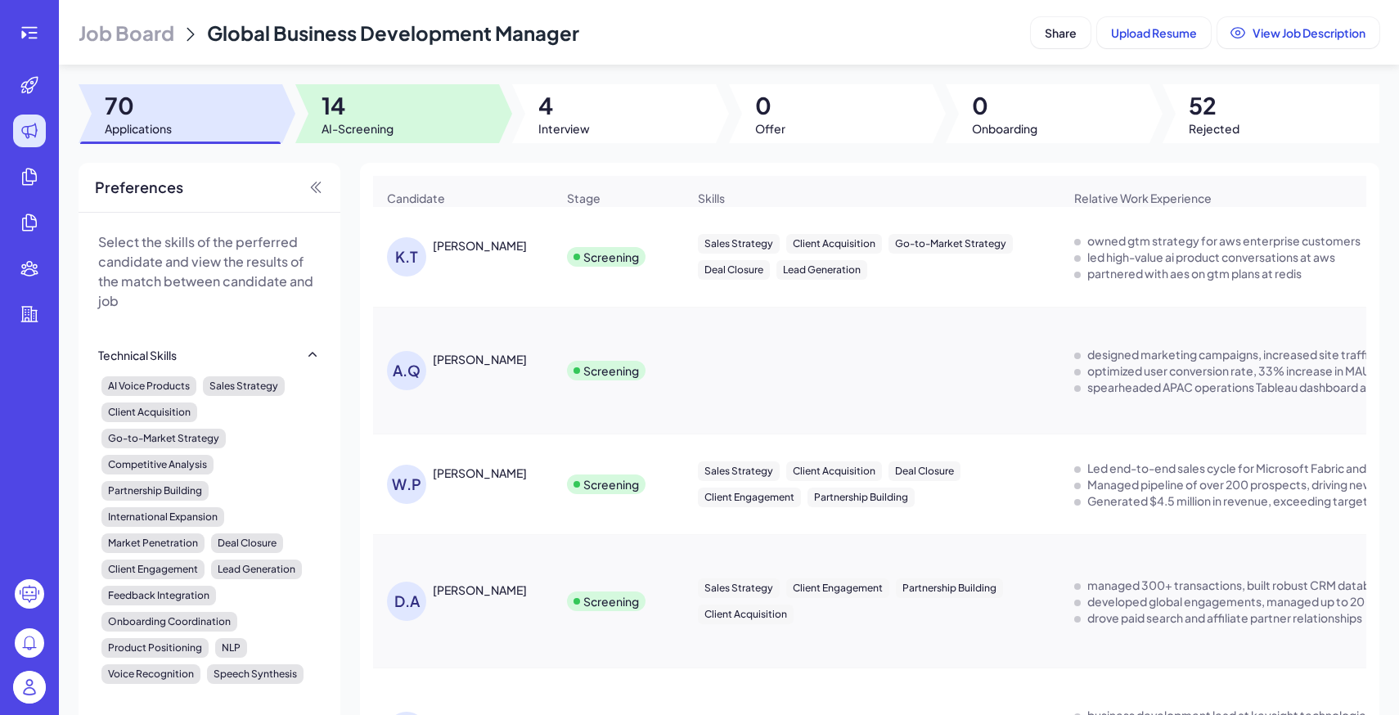
click at [399, 119] on div at bounding box center [397, 113] width 204 height 59
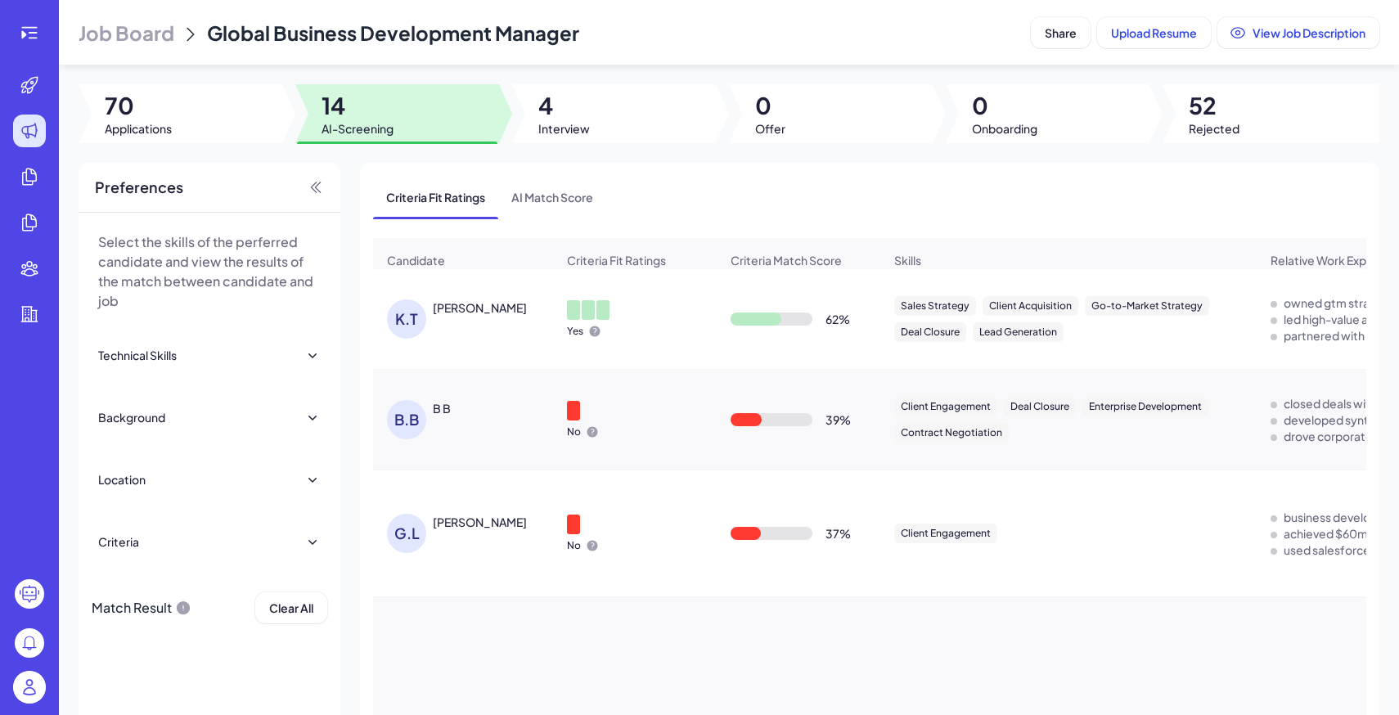
click at [519, 304] on div "KHALILAH THOMPSON" at bounding box center [480, 307] width 94 height 16
